Goal: Register for event/course

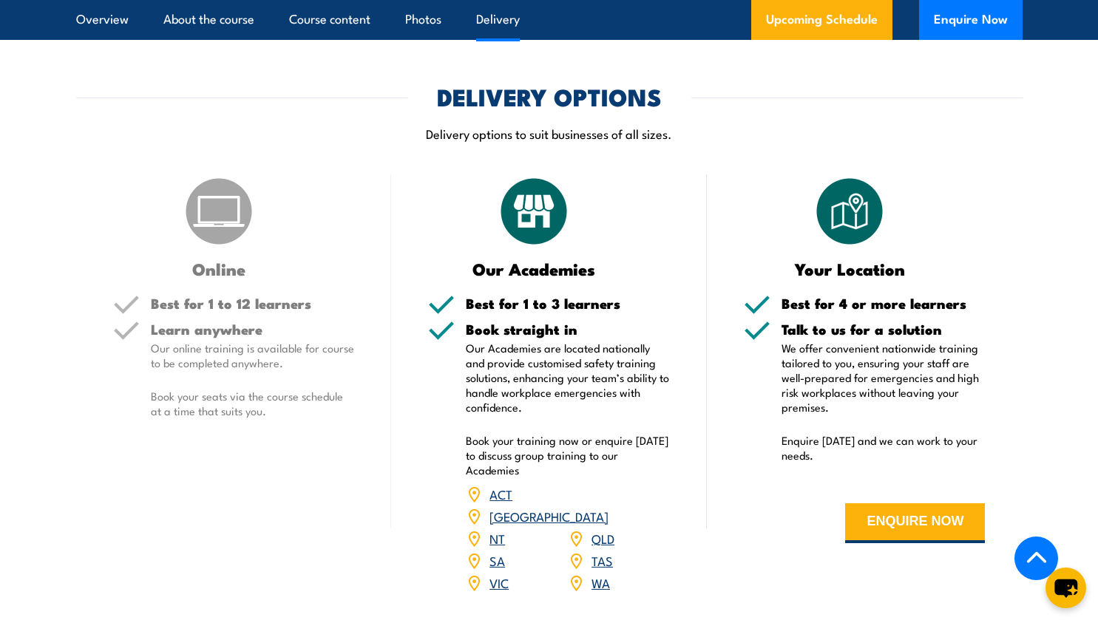
scroll to position [1849, 0]
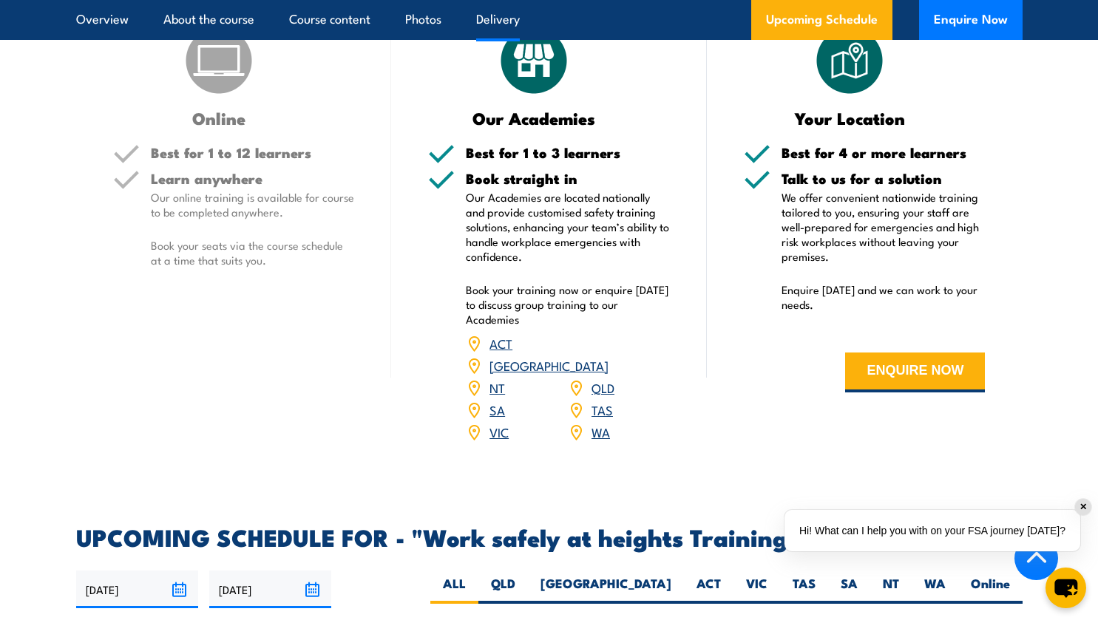
click at [497, 423] on link "VIC" at bounding box center [499, 432] width 19 height 18
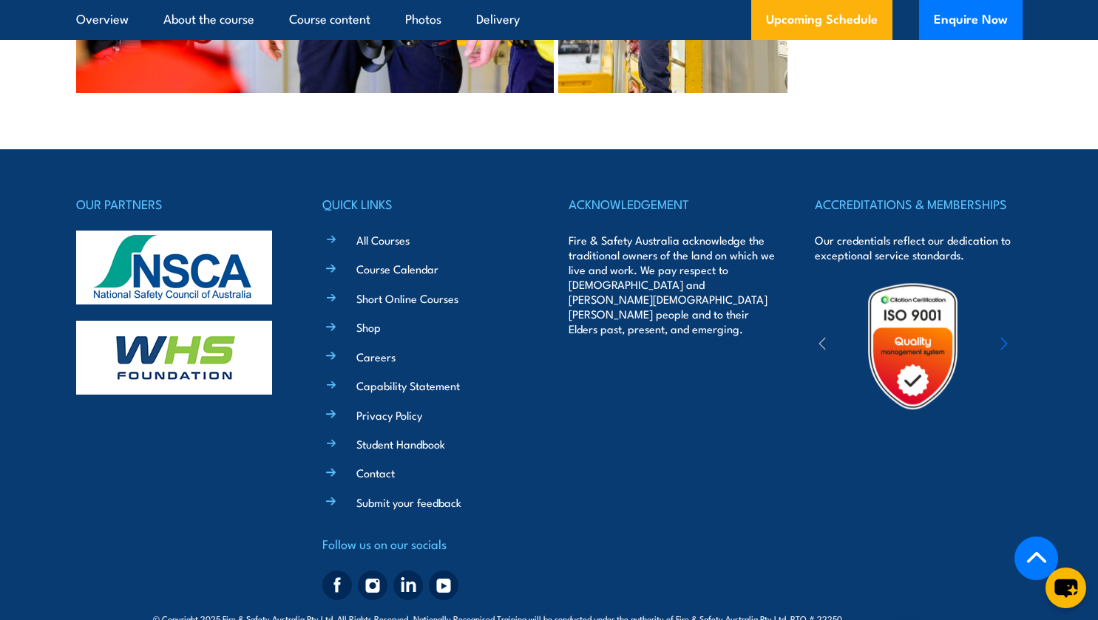
scroll to position [4004, 0]
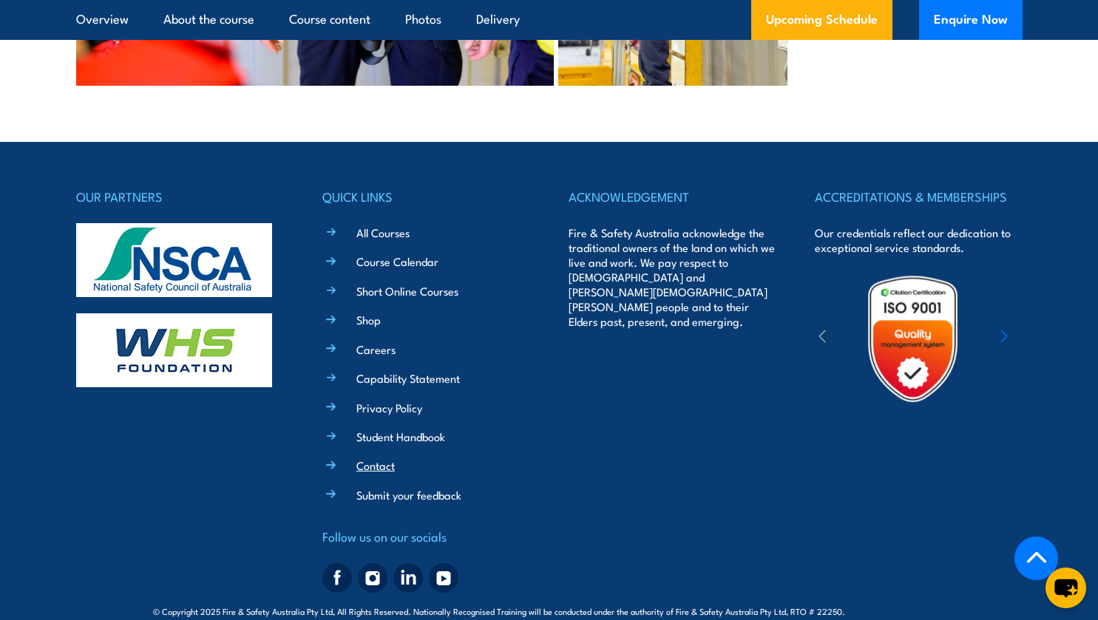
click at [374, 458] on link "Contact" at bounding box center [375, 466] width 38 height 16
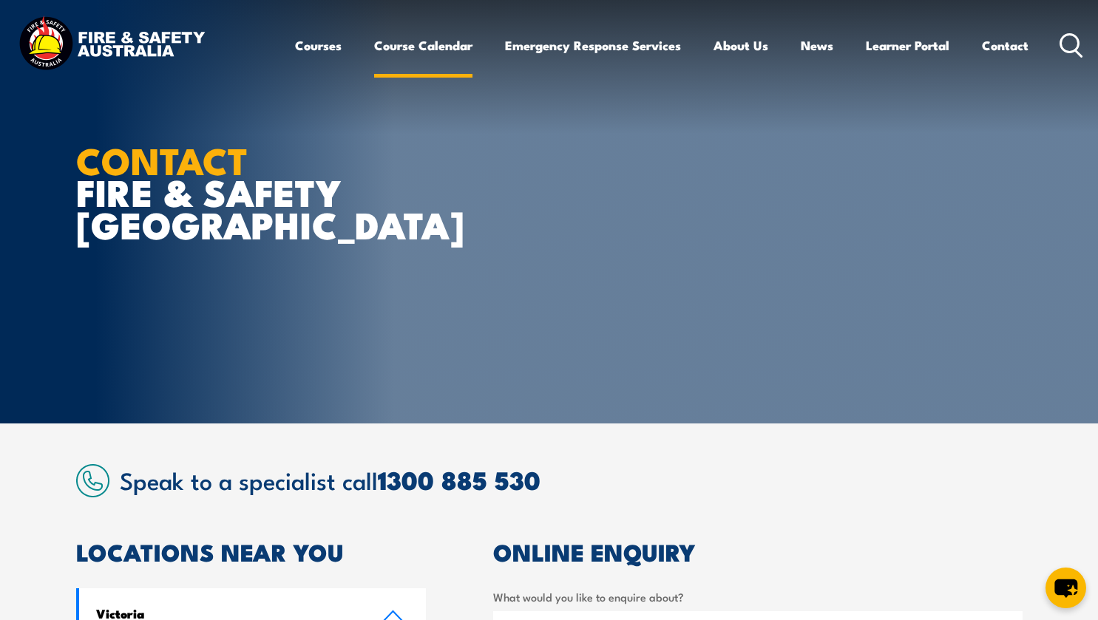
click at [404, 44] on link "Course Calendar" at bounding box center [423, 45] width 98 height 39
click at [434, 47] on link "Course Calendar" at bounding box center [423, 45] width 98 height 39
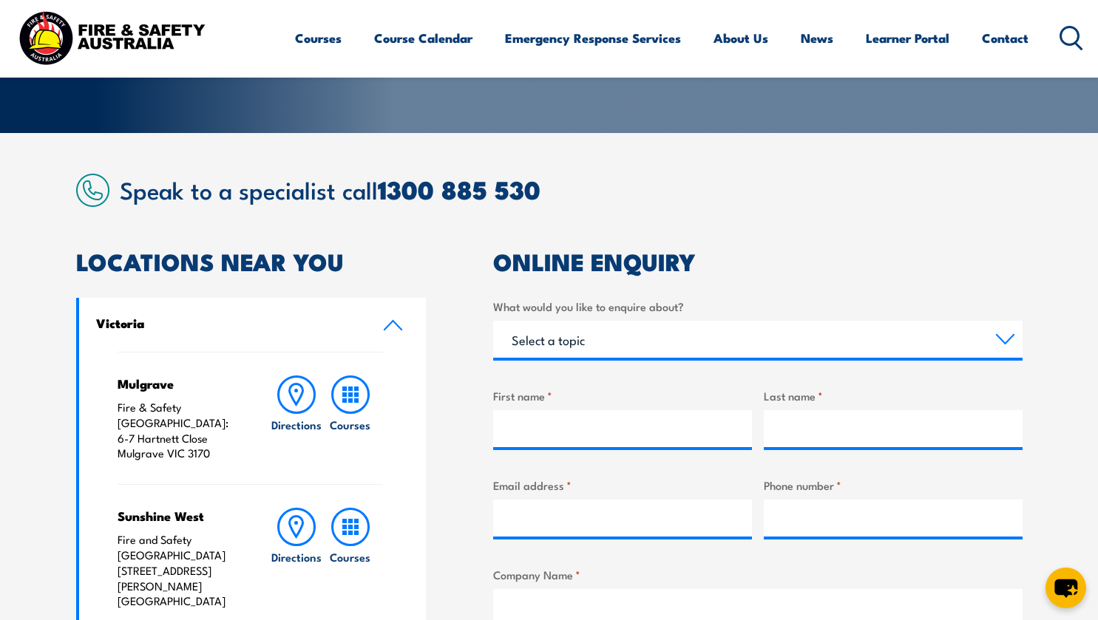
scroll to position [296, 0]
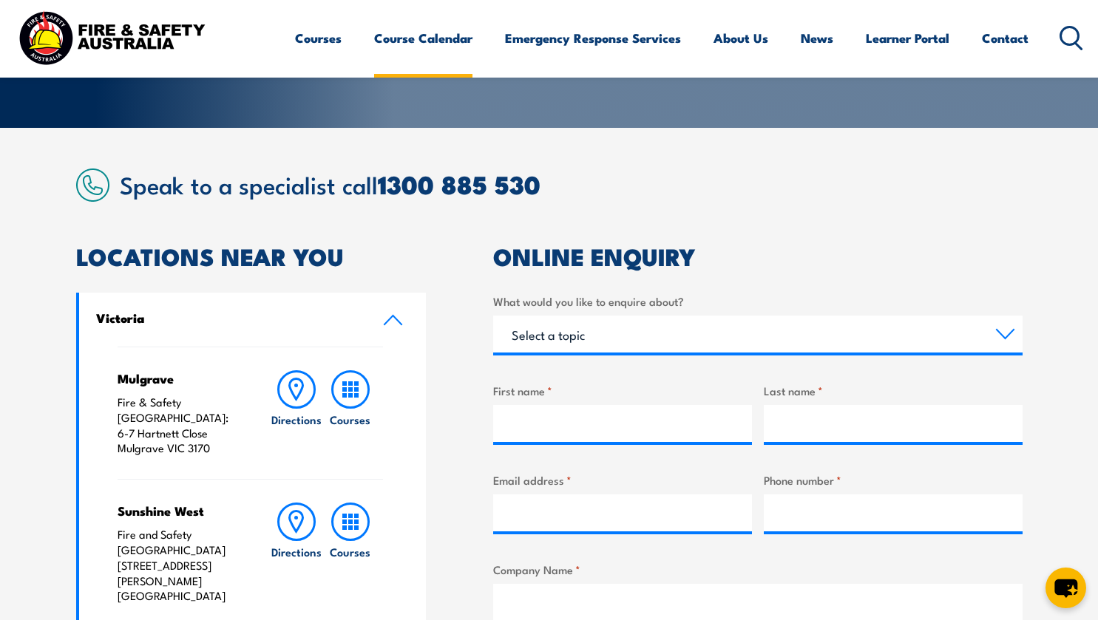
click at [390, 35] on link "Course Calendar" at bounding box center [423, 37] width 98 height 39
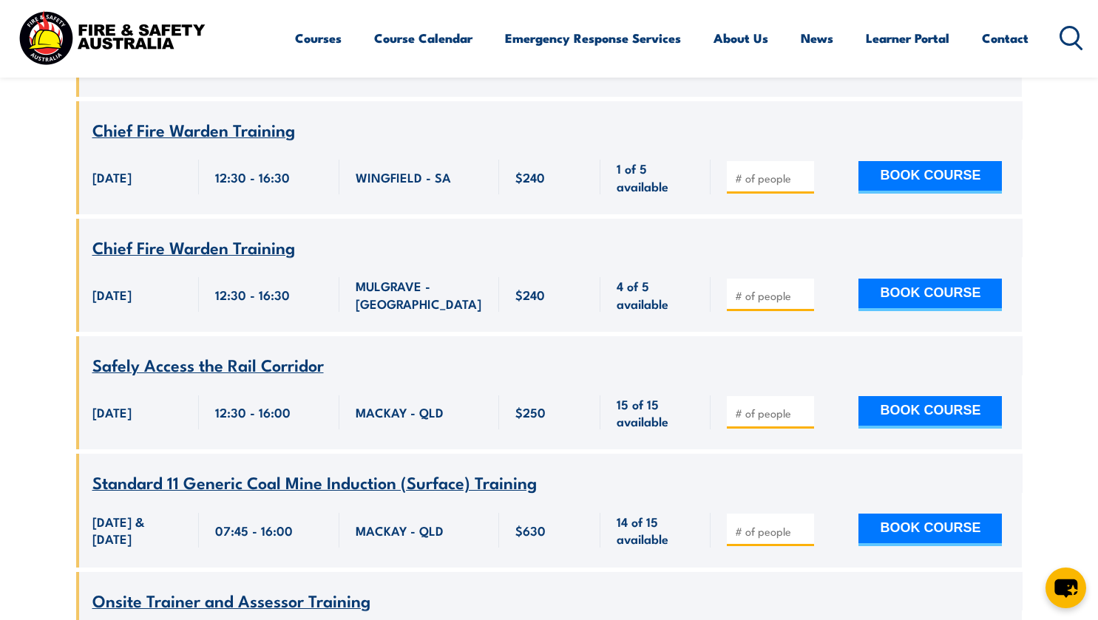
scroll to position [16269, 0]
